Goal: Information Seeking & Learning: Learn about a topic

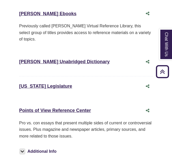
scroll to position [363, 0]
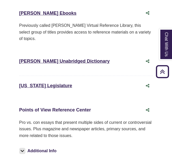
click at [40, 108] on link "Points of View Reference Center This link opens in a new window" at bounding box center [55, 110] width 72 height 5
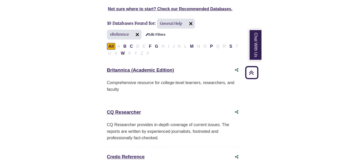
scroll to position [142, 0]
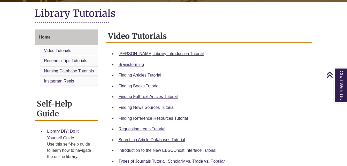
scroll to position [117, 0]
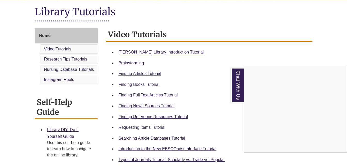
click at [131, 82] on div "Chat With Us" at bounding box center [173, 83] width 347 height 166
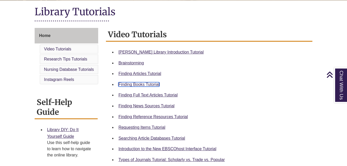
click at [135, 83] on link "Finding Books Tutorial" at bounding box center [138, 84] width 41 height 4
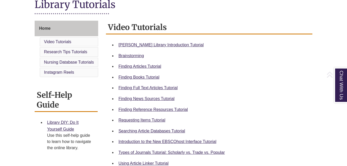
scroll to position [125, 0]
